Goal: Transaction & Acquisition: Purchase product/service

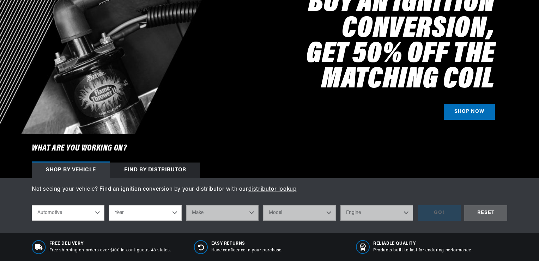
scroll to position [141, 0]
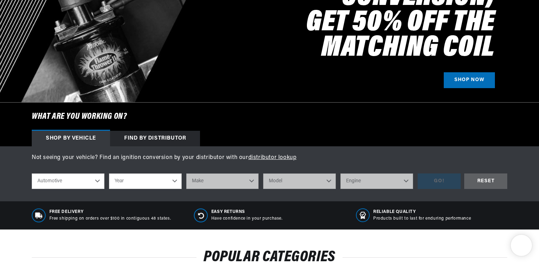
click at [137, 178] on select "Year 2022 2021 2020 2019 2018 2017 2016 2015 2014 2013 2012 2011 2010 2009 2008…" at bounding box center [145, 182] width 73 height 16
select select "1966"
click at [109, 174] on select "Year 2022 2021 2020 2019 2018 2017 2016 2015 2014 2013 2012 2011 2010 2009 2008…" at bounding box center [145, 182] width 73 height 16
select select "1966"
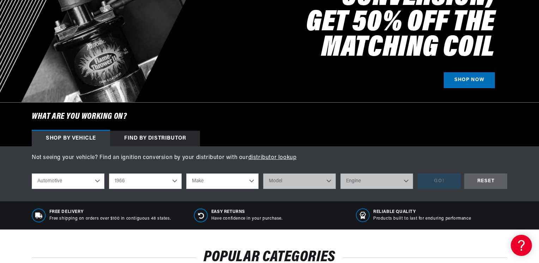
click at [219, 182] on select "Make Alfa Romeo American Motors Aston Martin Austin Austin Healey Avanti Bentle…" at bounding box center [222, 182] width 73 height 16
select select "Ford"
click at [186, 174] on select "Make Alfa Romeo American Motors Aston Martin Austin Austin Healey Avanti Bentle…" at bounding box center [222, 182] width 73 height 16
select select "Ford"
click at [288, 177] on select "Model Bronco Club Wagon Country Sedan Country Squire Custom Custom 500 Econolin…" at bounding box center [299, 182] width 73 height 16
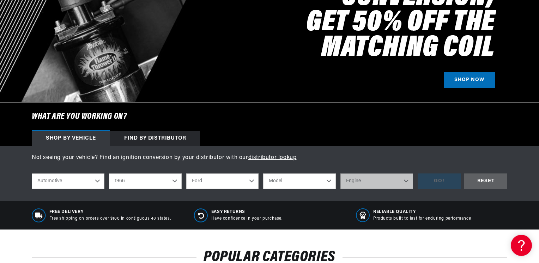
select select "Mustang"
click at [263, 174] on select "Model Bronco Club Wagon Country Sedan Country Squire Custom Custom 500 Econolin…" at bounding box center [299, 182] width 73 height 16
select select "Mustang"
click at [382, 187] on select "Engine 4.1L 4.3L 170cid / 2.8L 200cid / 3.3L 289cid / 4.7L 302cid / 5.0L 351W 3…" at bounding box center [376, 182] width 73 height 16
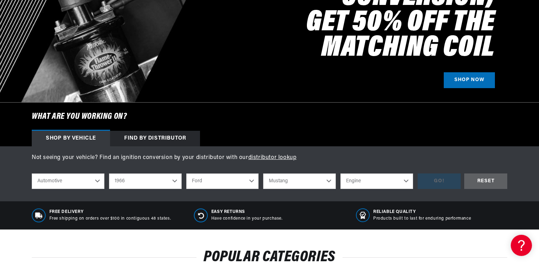
select select "302cid-5.0L"
click at [340, 174] on select "Engine 4.1L 4.3L 170cid / 2.8L 200cid / 3.3L 289cid / 4.7L 302cid / 5.0L 351W 3…" at bounding box center [376, 182] width 73 height 16
select select "302cid-5.0L"
click at [439, 179] on div "GO!" at bounding box center [439, 182] width 43 height 16
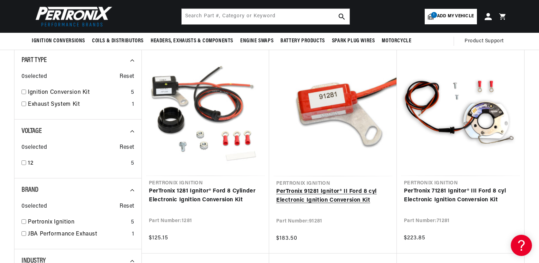
scroll to position [0, 881]
click at [305, 190] on link "PerTronix 91281 Ignitor® II Ford 8 cyl Electronic Ignition Conversion Kit" at bounding box center [333, 196] width 114 height 18
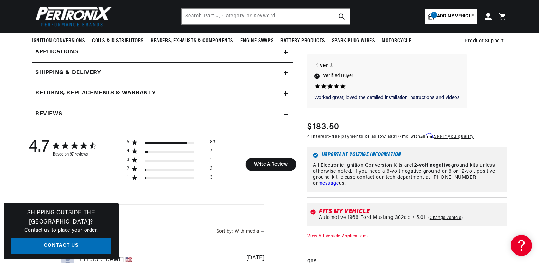
scroll to position [282, 0]
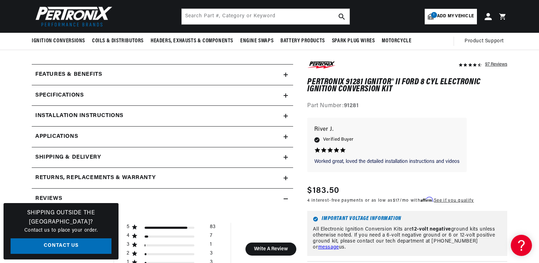
click at [286, 94] on icon at bounding box center [286, 95] width 0 height 4
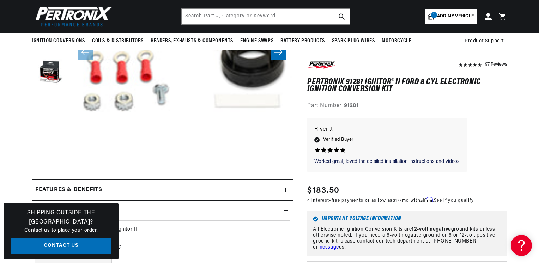
scroll to position [113, 0]
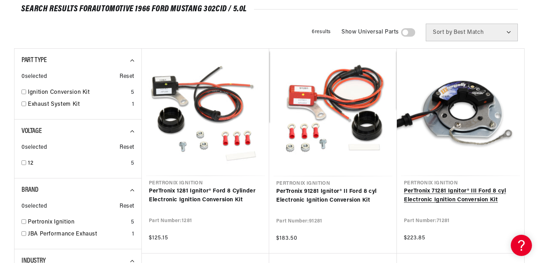
click at [442, 191] on link "PerTronix 71281 Ignitor® III Ford 8 cyl Electronic Ignition Conversion Kit" at bounding box center [460, 196] width 113 height 18
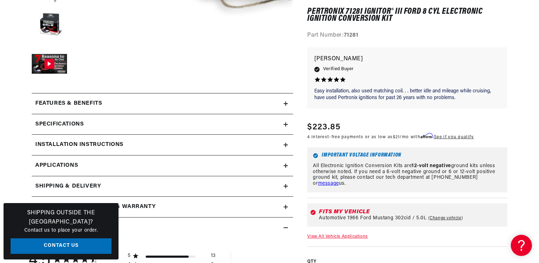
scroll to position [254, 0]
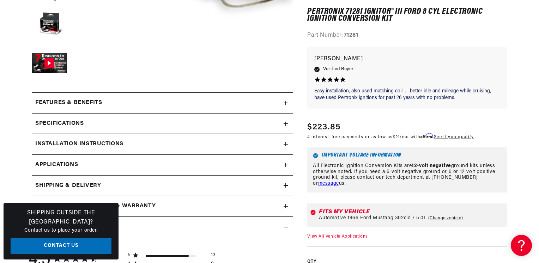
click at [287, 121] on summary "Specifications" at bounding box center [162, 124] width 261 height 20
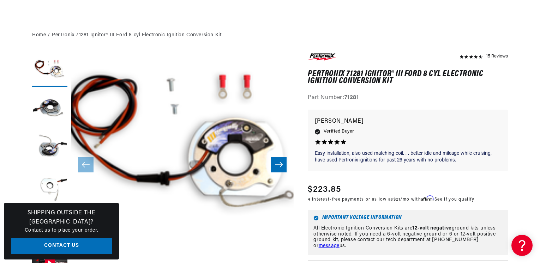
scroll to position [85, 0]
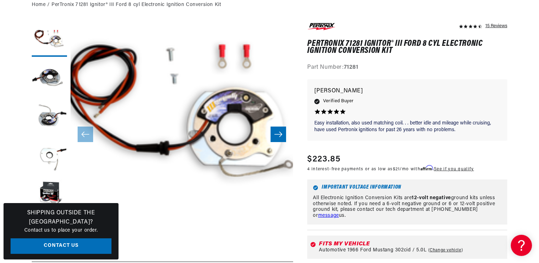
click at [48, 244] on button "Open media 1 in modal" at bounding box center [48, 244] width 0 height 0
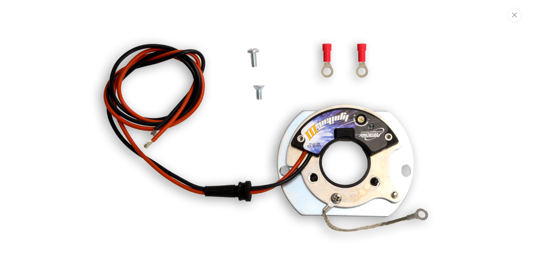
scroll to position [66, 0]
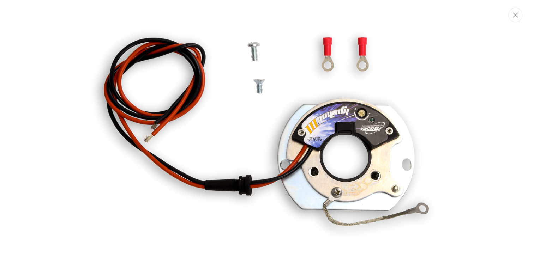
click at [348, 142] on img "Media gallery" at bounding box center [269, 131] width 381 height 381
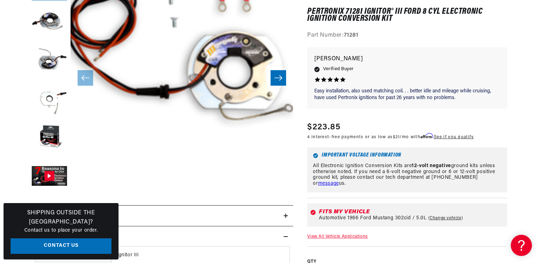
scroll to position [0, 348]
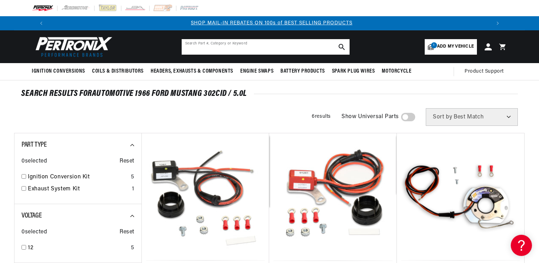
click at [273, 50] on input "text" at bounding box center [266, 47] width 168 height 16
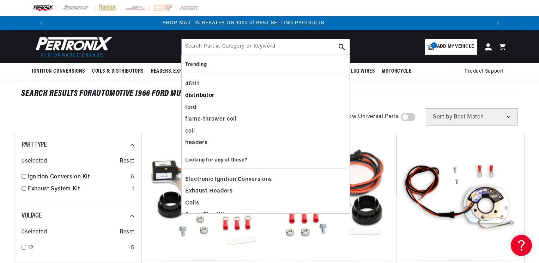
click at [194, 96] on div "distributor" at bounding box center [265, 96] width 161 height 12
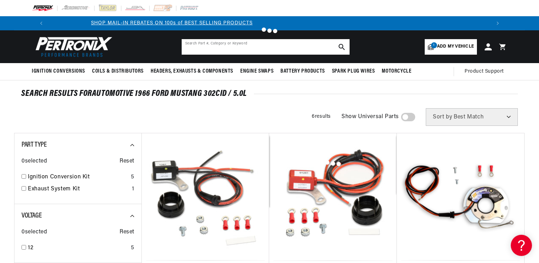
type input "distributor"
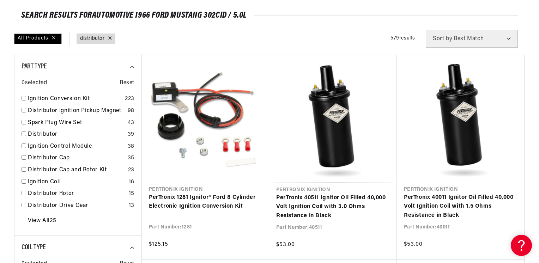
scroll to position [85, 0]
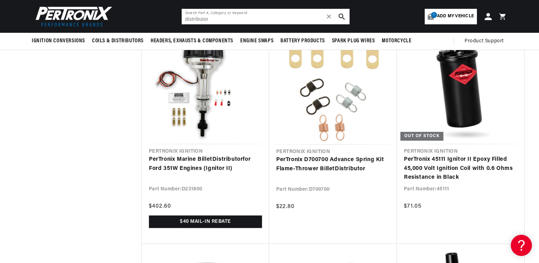
scroll to position [1213, 0]
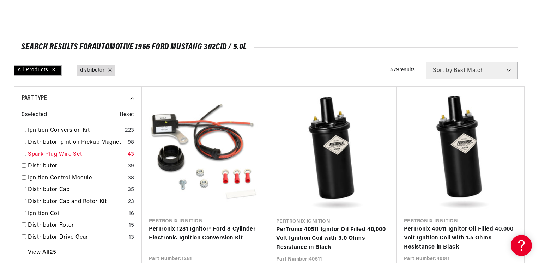
scroll to position [56, 0]
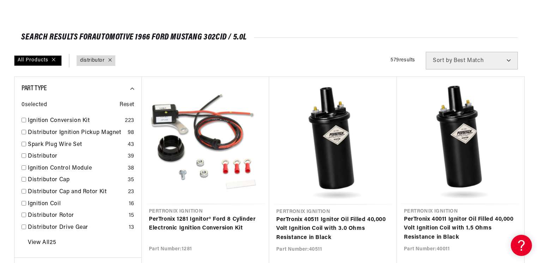
click at [20, 157] on div "Part Type 0 selected Reset Ignition Conversion Kit 223 Distributor Ignition Pic…" at bounding box center [77, 167] width 127 height 181
click at [23, 156] on input "checkbox" at bounding box center [24, 155] width 5 height 5
checkbox input "false"
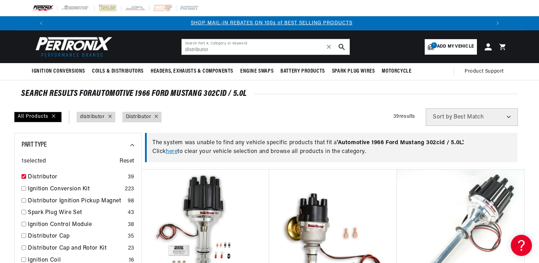
click at [157, 115] on icon at bounding box center [157, 117] width 4 height 4
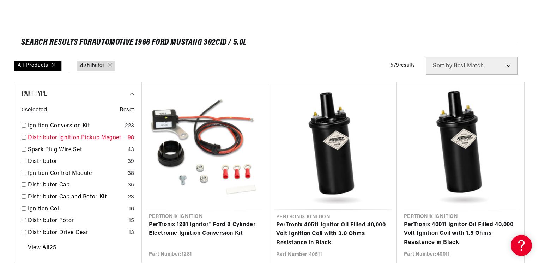
scroll to position [56, 0]
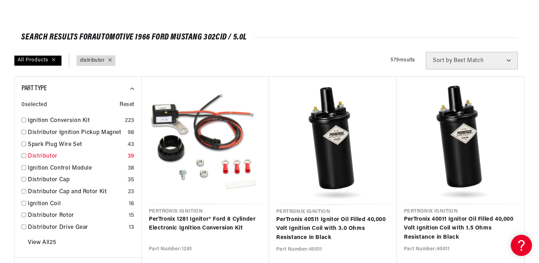
click at [23, 156] on input "checkbox" at bounding box center [24, 155] width 5 height 5
checkbox input "false"
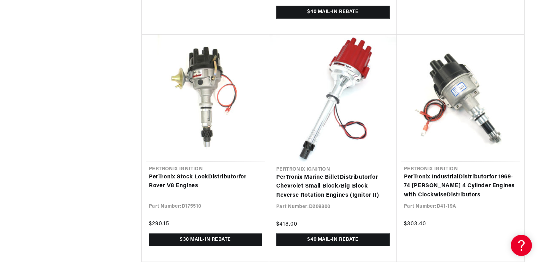
scroll to position [0, 881]
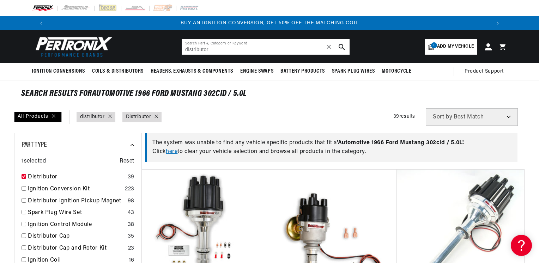
drag, startPoint x: 226, startPoint y: 48, endPoint x: 153, endPoint y: 61, distance: 73.4
click at [153, 61] on header "BETTER SEARCH RESULTS Add your vehicle's year, make, and model to find parts be…" at bounding box center [269, 46] width 511 height 33
click at [341, 43] on button "search button" at bounding box center [342, 47] width 16 height 16
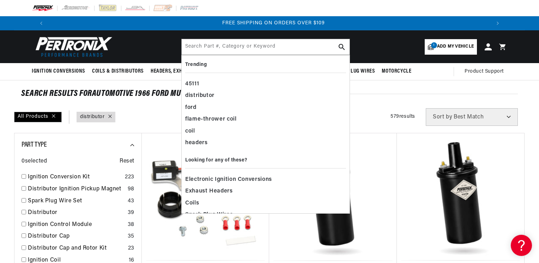
click at [454, 47] on span "Add my vehicle" at bounding box center [455, 46] width 37 height 7
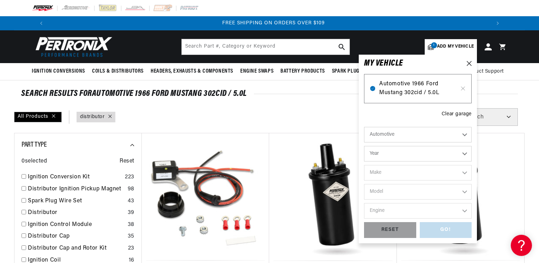
click at [424, 96] on span "Automotive 1966 Ford Mustang 302cid / 5.0L" at bounding box center [417, 89] width 77 height 18
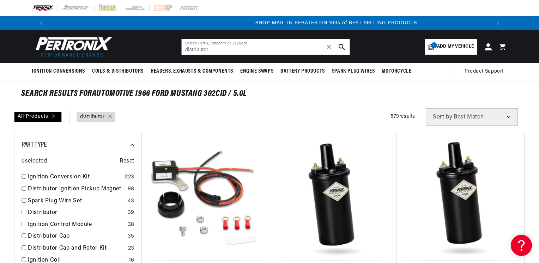
scroll to position [0, 440]
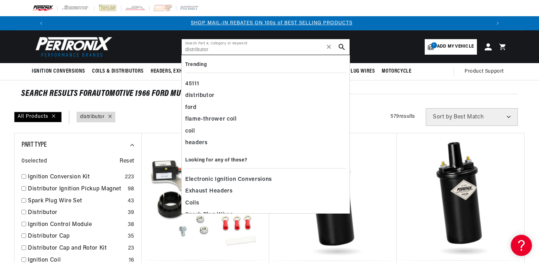
drag, startPoint x: 222, startPoint y: 50, endPoint x: 165, endPoint y: 42, distance: 57.0
click at [170, 45] on header "BETTER SEARCH RESULTS Add your vehicle's year, make, and model to find parts be…" at bounding box center [269, 46] width 511 height 33
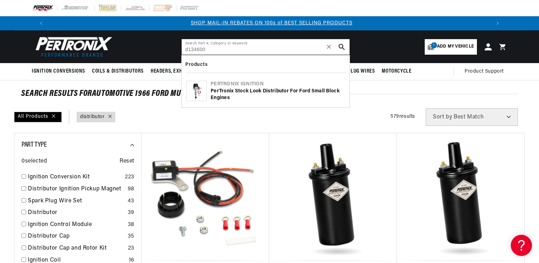
type input "d134600"
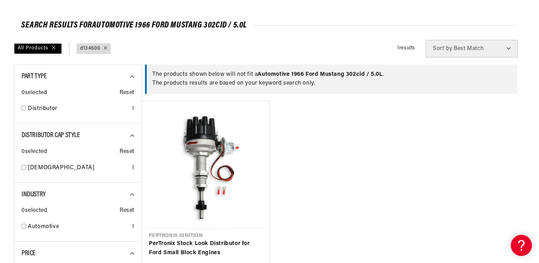
scroll to position [141, 0]
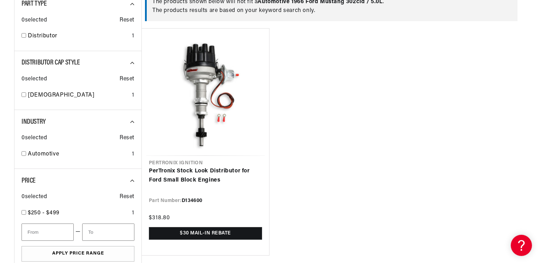
click at [311, 157] on ul "Pertronix Ignition PerTronix Stock Look Distributor for Ford Small Block Engine…" at bounding box center [332, 142] width 383 height 228
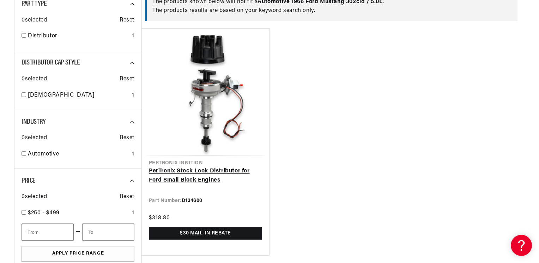
scroll to position [0, 881]
click at [200, 167] on link "PerTronix Stock Look Distributor for Ford Small Block Engines" at bounding box center [205, 176] width 113 height 18
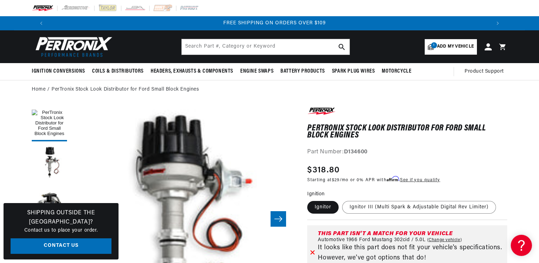
scroll to position [0, 881]
click at [228, 49] on input "text" at bounding box center [266, 47] width 168 height 16
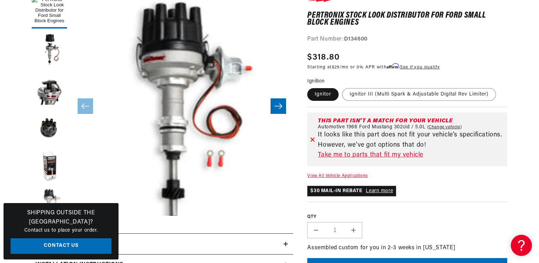
scroll to position [0, 0]
click at [376, 155] on link "Take me to parts that fit my vehicle" at bounding box center [411, 155] width 187 height 10
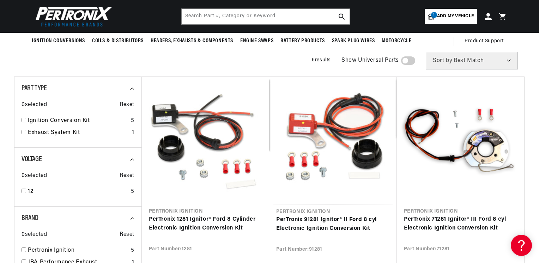
scroll to position [0, 434]
